Goal: Task Accomplishment & Management: Complete application form

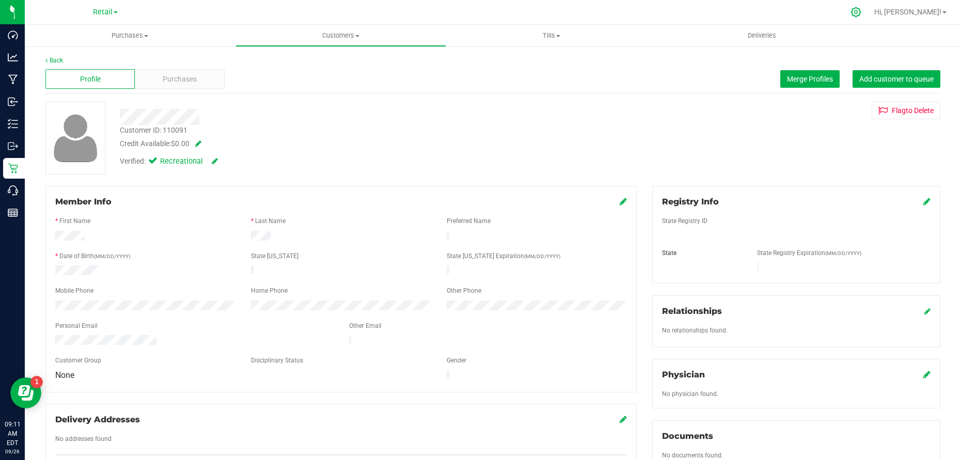
click at [861, 11] on icon at bounding box center [855, 12] width 11 height 11
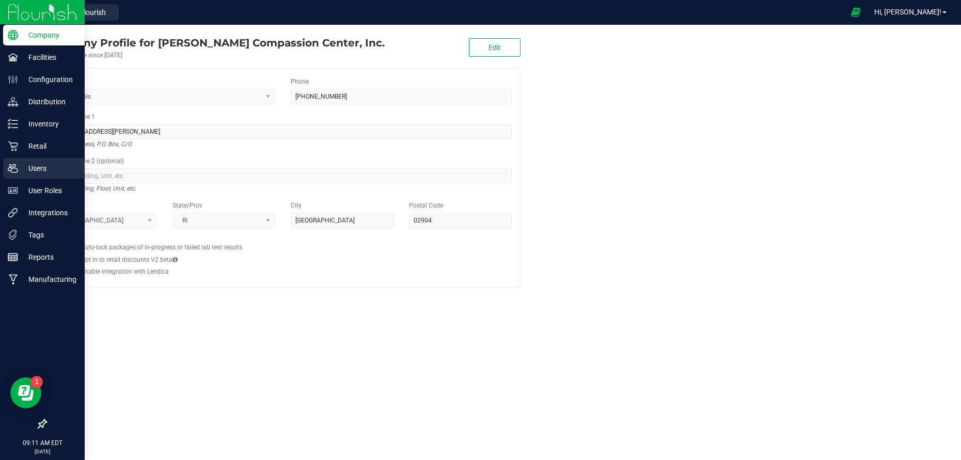
click at [23, 168] on p "Users" at bounding box center [49, 168] width 62 height 12
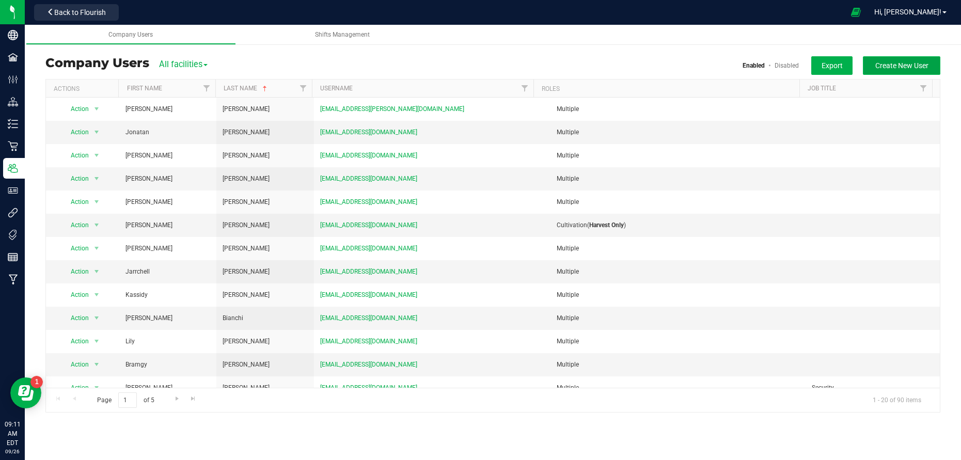
click at [891, 65] on span "Create New User" at bounding box center [901, 65] width 53 height 8
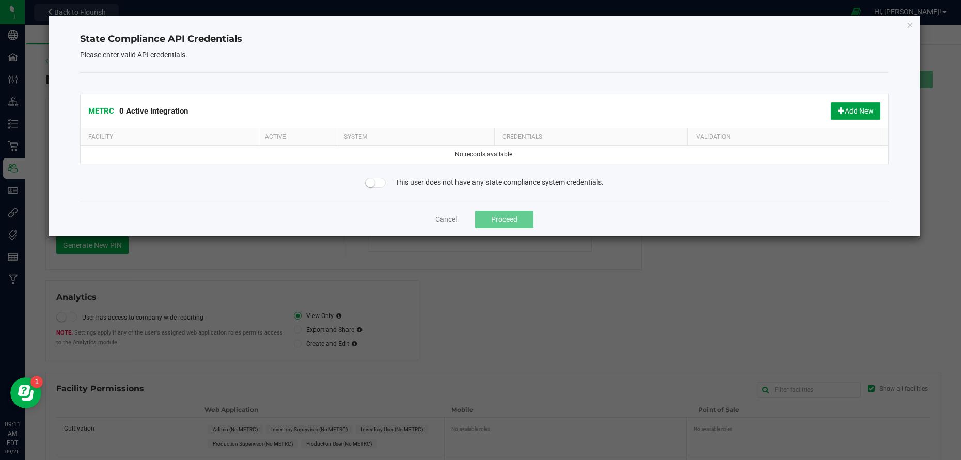
click at [842, 109] on span at bounding box center [840, 110] width 7 height 7
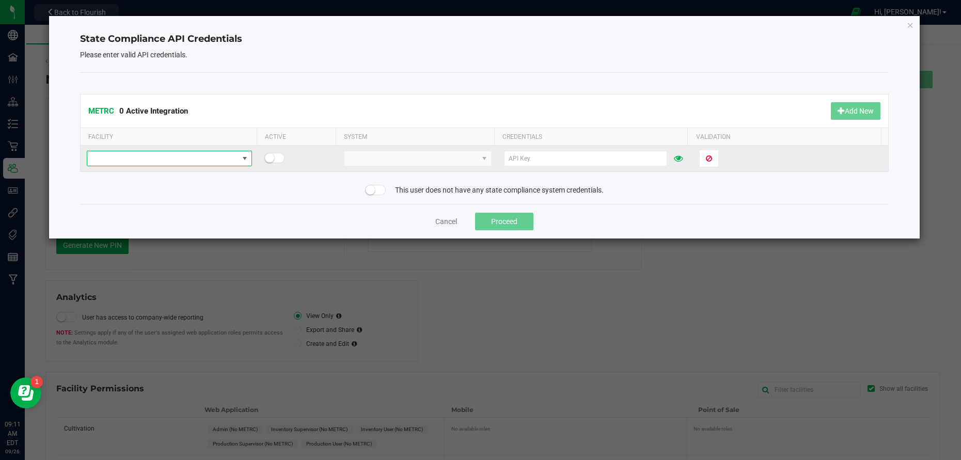
click at [225, 158] on span at bounding box center [162, 158] width 151 height 14
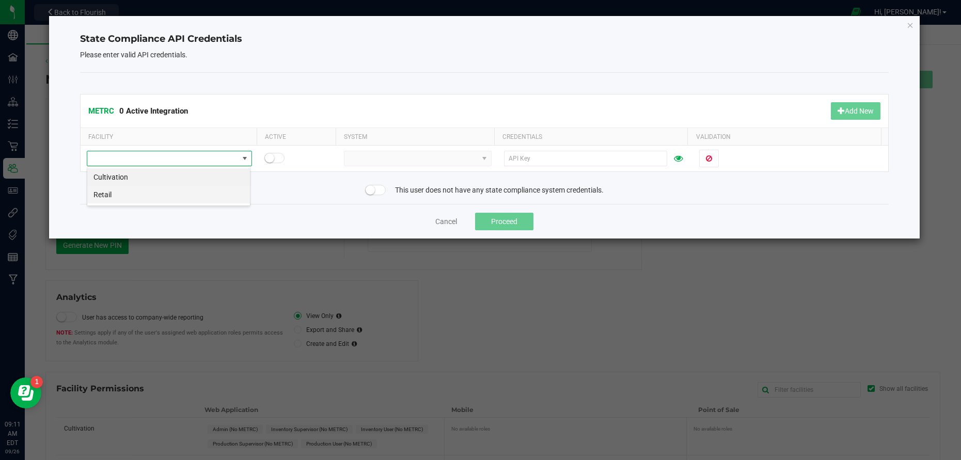
scroll to position [15, 163]
click at [123, 193] on li "Retail" at bounding box center [168, 195] width 163 height 18
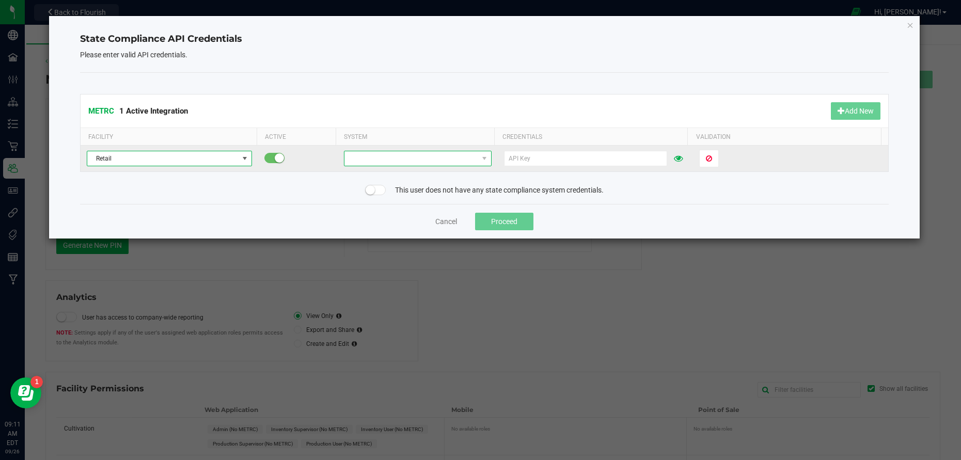
click at [383, 157] on span at bounding box center [410, 158] width 133 height 14
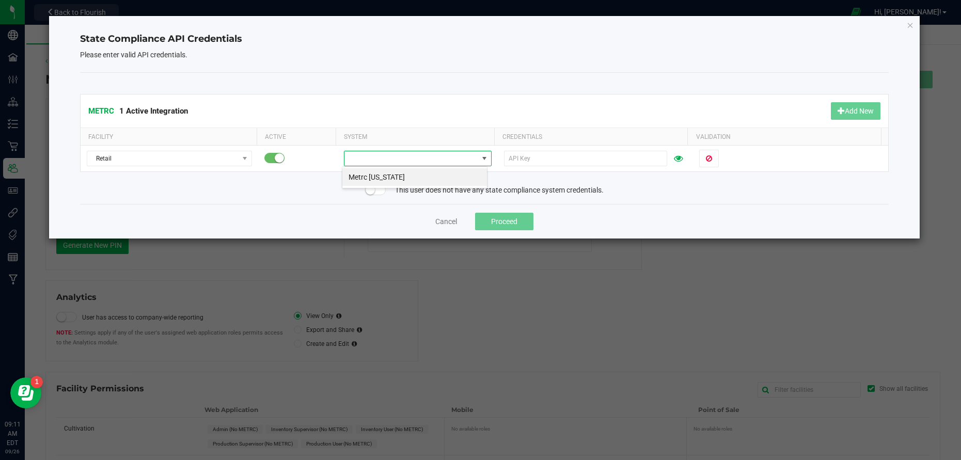
scroll to position [15, 146]
click at [390, 174] on li "Metrc [US_STATE]" at bounding box center [414, 177] width 145 height 18
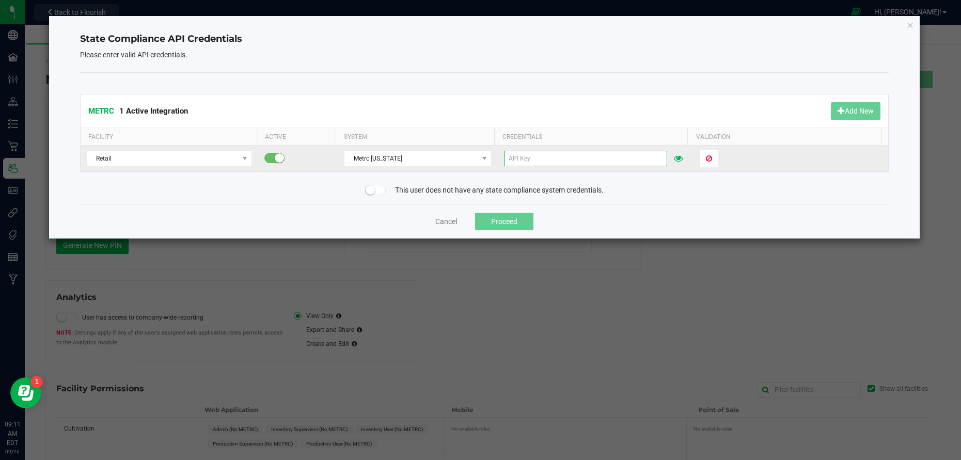
click at [545, 158] on input "text" at bounding box center [585, 158] width 163 height 15
paste input "dDwIgxbnyxmJ4DRnGhV-pr5rhdSMJoWuX-Puh4VlFoSNsruB"
type input "dDwIgxbnyxmJ4DRnGhV-pr5rhdSMJoWuX-Puh4VlFoSNsruB"
click at [714, 158] on span "Validate" at bounding box center [719, 158] width 26 height 8
click at [511, 219] on button "Proceed" at bounding box center [504, 222] width 58 height 18
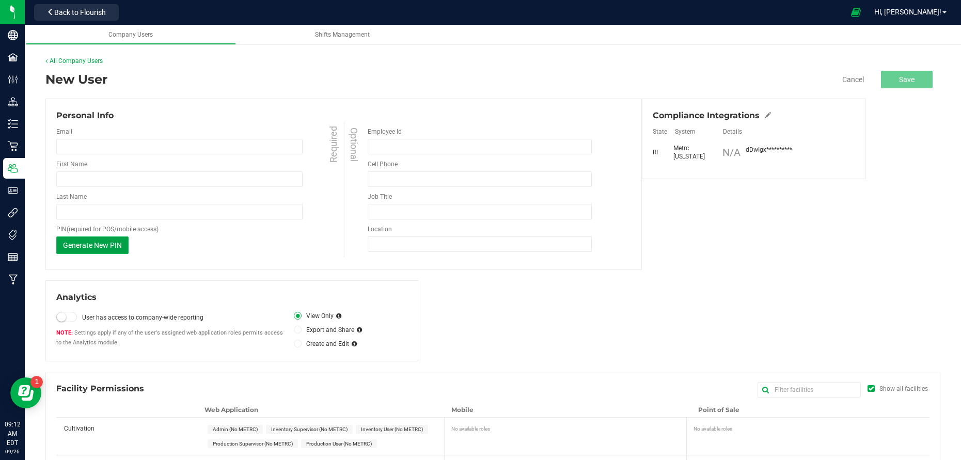
click at [88, 246] on span "Generate New PIN" at bounding box center [92, 245] width 59 height 8
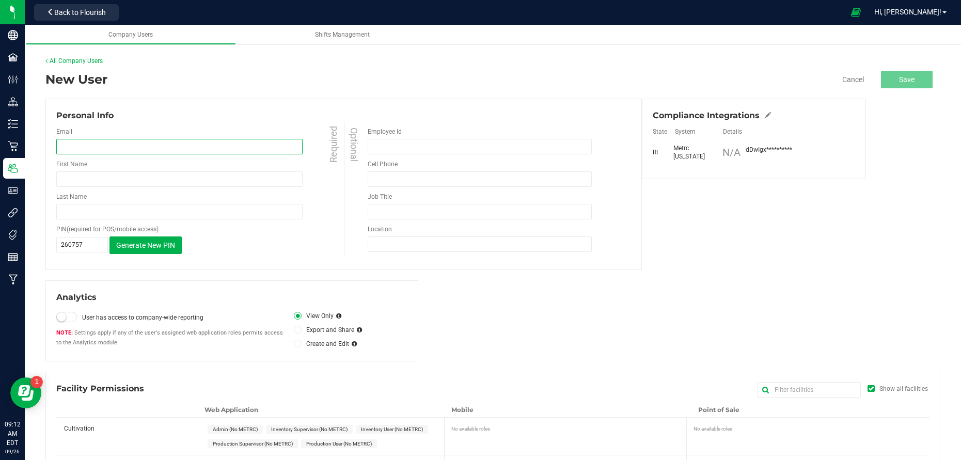
click at [138, 143] on input "email" at bounding box center [179, 146] width 246 height 15
paste input "[EMAIL_ADDRESS][DOMAIN_NAME]"
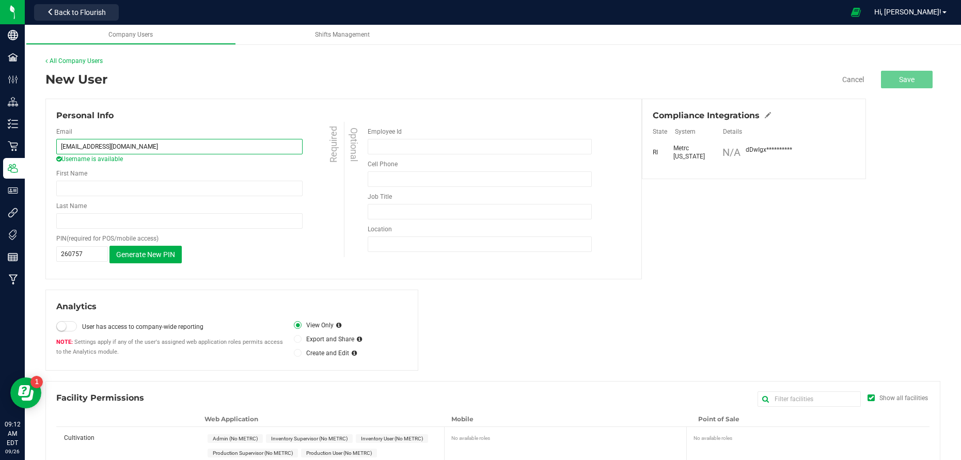
click at [149, 143] on input "[EMAIL_ADDRESS][DOMAIN_NAME]" at bounding box center [179, 146] width 246 height 15
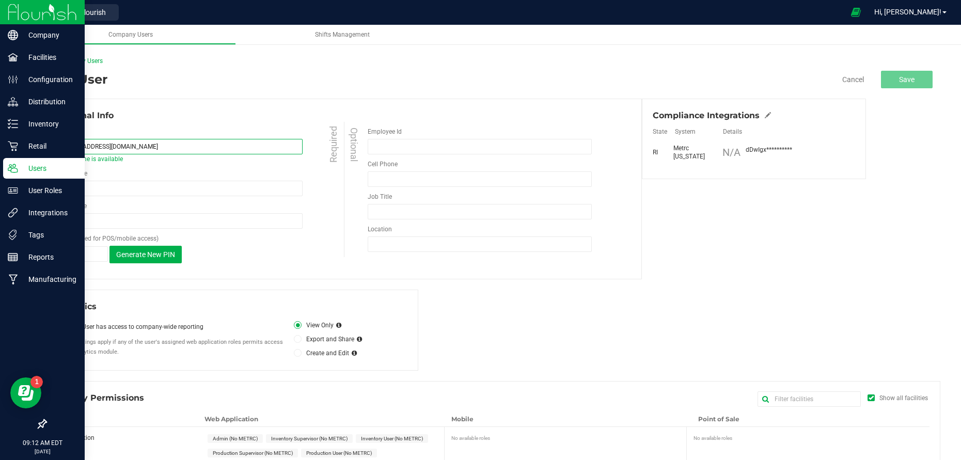
type input "[EMAIL_ADDRESS][DOMAIN_NAME]"
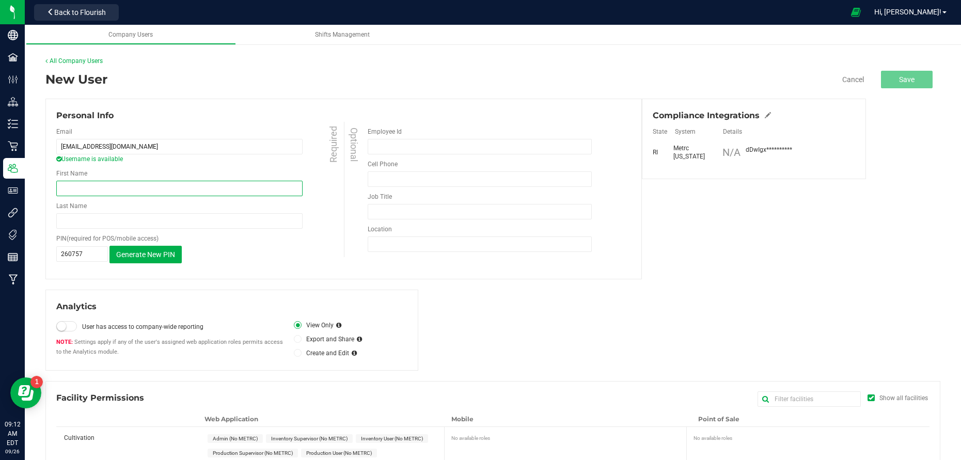
click at [117, 188] on input "First Name" at bounding box center [179, 188] width 246 height 15
paste input "[PERSON_NAME]"
drag, startPoint x: 103, startPoint y: 184, endPoint x: 81, endPoint y: 185, distance: 22.2
click at [81, 185] on input "[PERSON_NAME]" at bounding box center [179, 188] width 246 height 15
type input "[PERSON_NAME]"
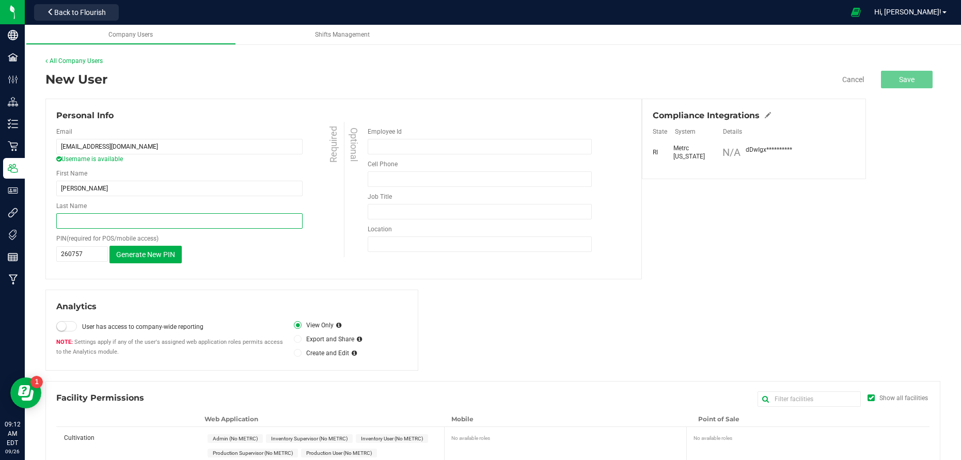
click at [69, 223] on input "Last Name" at bounding box center [179, 220] width 246 height 15
paste input "[PERSON_NAME]"
drag, startPoint x: 99, startPoint y: 220, endPoint x: 51, endPoint y: 220, distance: 48.0
click at [51, 220] on div "Personal Info Email [EMAIL_ADDRESS][DOMAIN_NAME] Username is available Required…" at bounding box center [343, 189] width 596 height 181
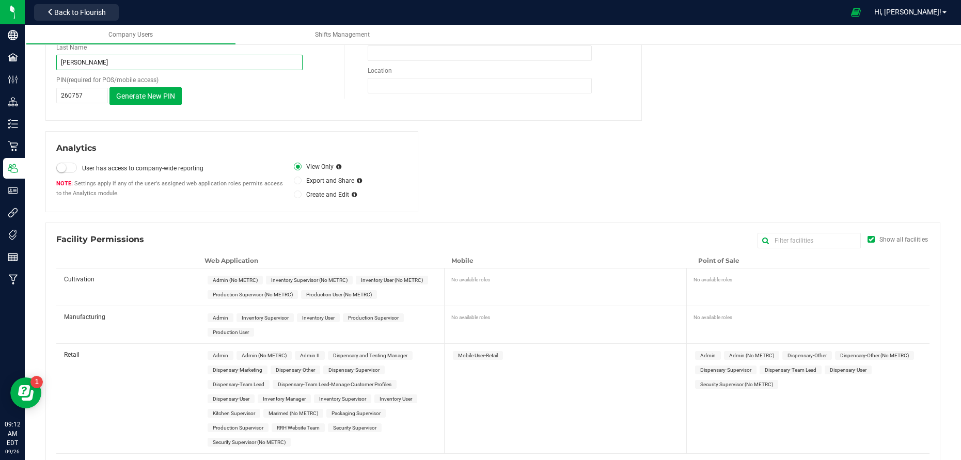
scroll to position [173, 0]
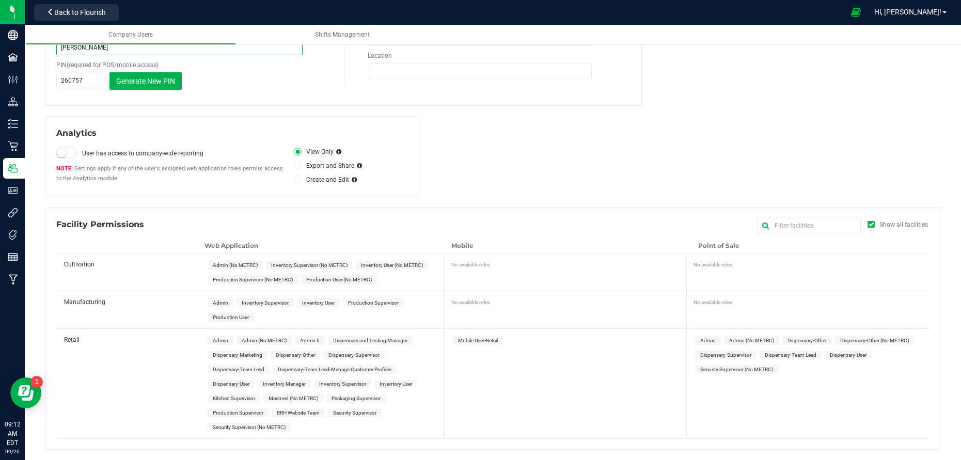
type input "[PERSON_NAME]"
click at [234, 381] on span "Dispensary-User" at bounding box center [231, 384] width 37 height 6
click at [847, 357] on span "Dispensary-User" at bounding box center [847, 355] width 37 height 6
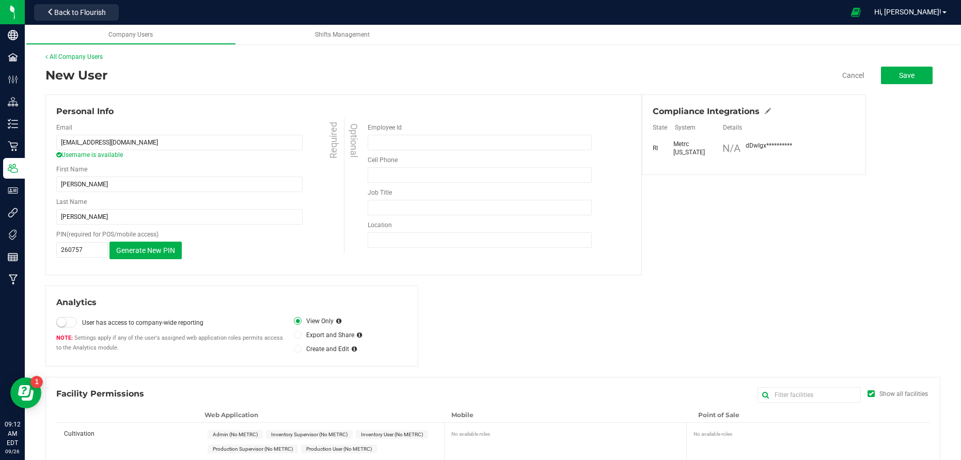
scroll to position [0, 0]
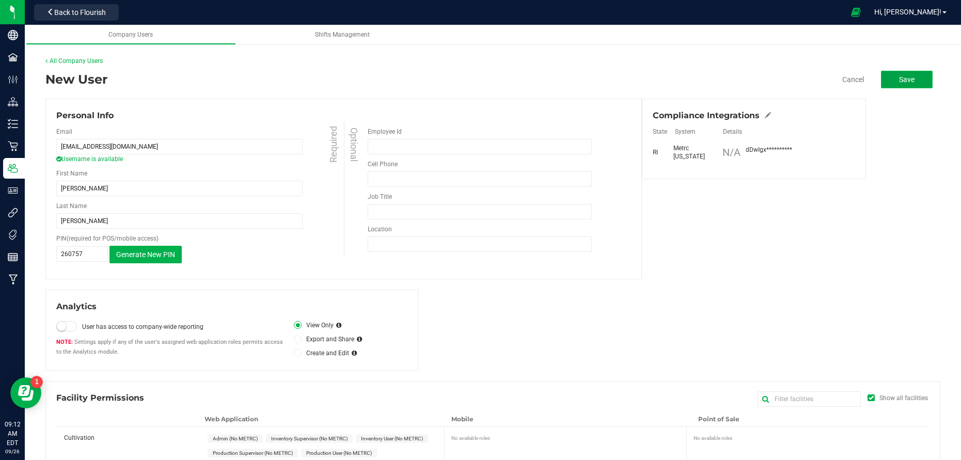
click at [898, 74] on button "Save" at bounding box center [907, 80] width 52 height 18
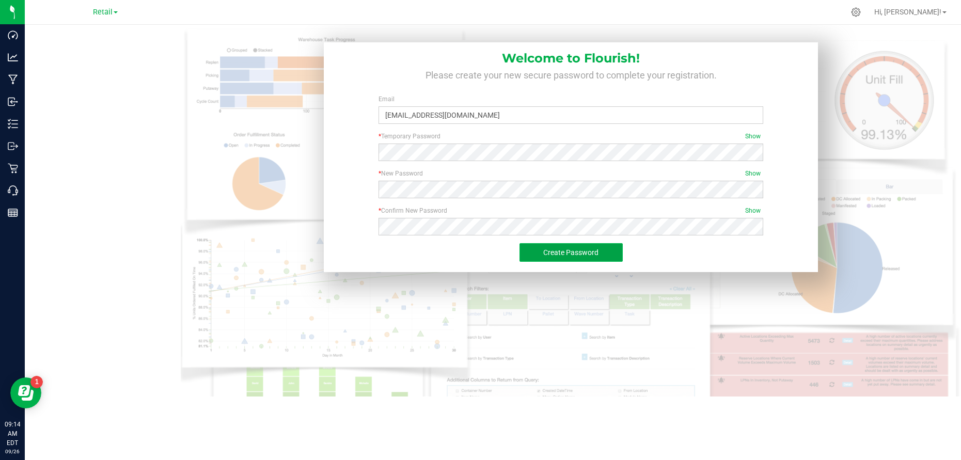
click at [563, 248] on span "Create Password" at bounding box center [570, 252] width 55 height 8
